Goal: Transaction & Acquisition: Purchase product/service

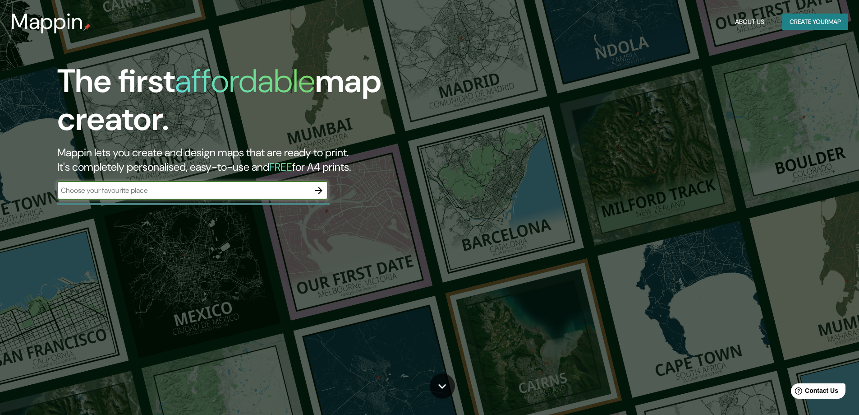
click at [207, 198] on div "​" at bounding box center [192, 190] width 271 height 18
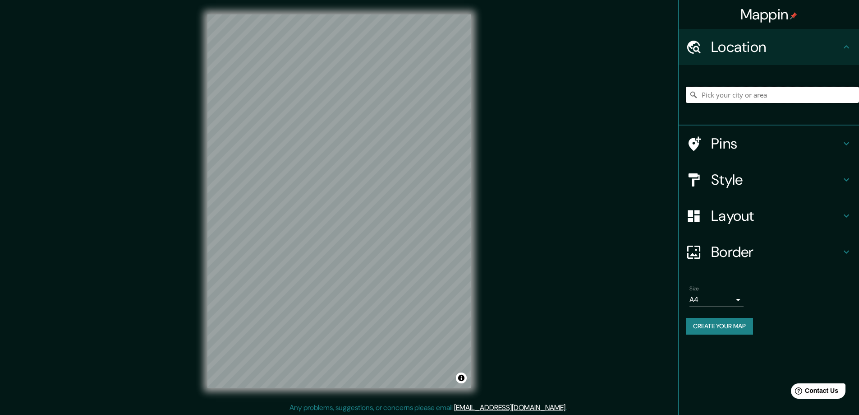
click at [735, 97] on input "Pick your city or area" at bounding box center [772, 95] width 173 height 16
paste input "Llucmajor"
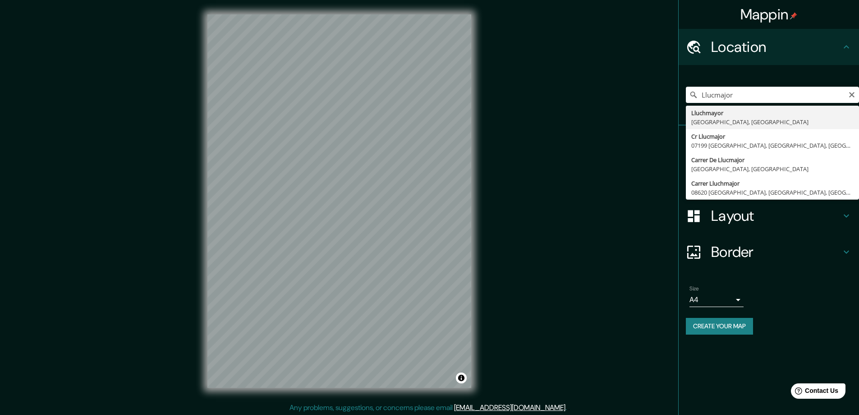
type input "Lluchmayor, Islas Baleares, España"
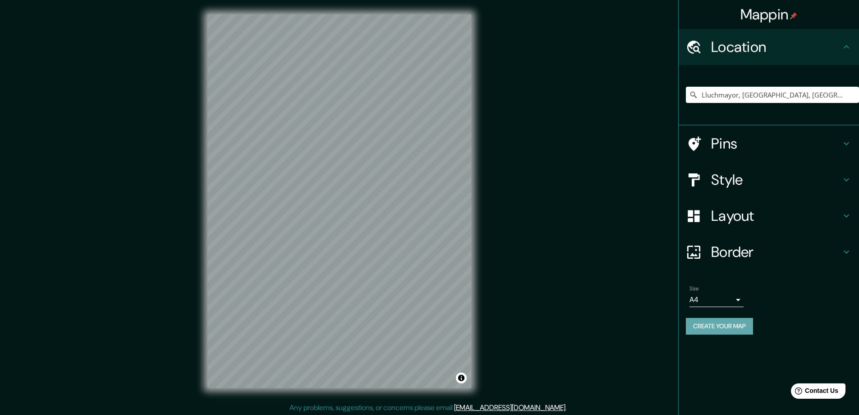
click at [740, 331] on button "Create your map" at bounding box center [719, 326] width 67 height 17
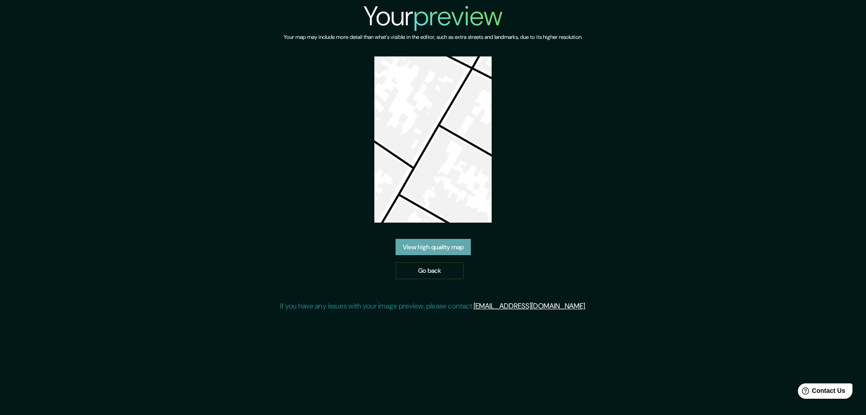
click at [417, 248] on link "View high quality map" at bounding box center [433, 247] width 75 height 17
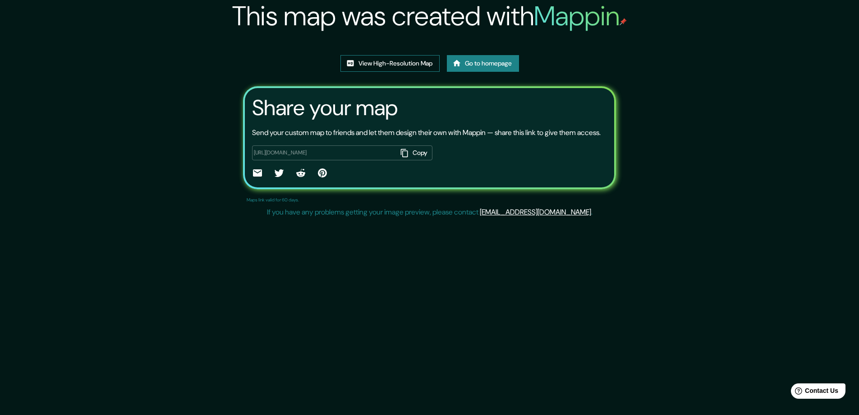
click at [382, 72] on link "View High-Resolution Map" at bounding box center [390, 63] width 99 height 17
